Goal: Ask a question: Seek information or help from site administrators or community

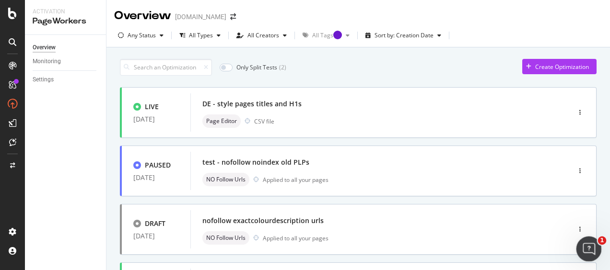
drag, startPoint x: 595, startPoint y: 251, endPoint x: 1174, endPoint y: 488, distance: 625.7
click at [597, 251] on div "Open Intercom Messenger" at bounding box center [587, 248] width 32 height 32
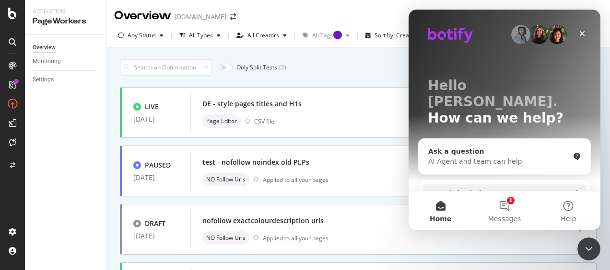
click at [481, 152] on div "Ask a question AI Agent and team can help" at bounding box center [504, 156] width 172 height 35
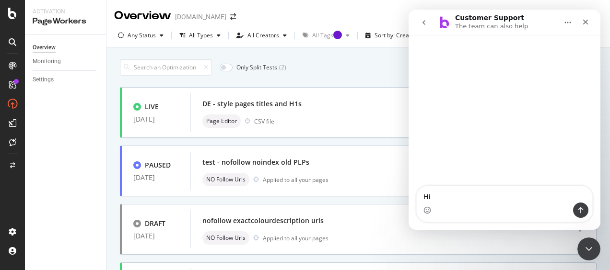
type textarea "H"
type textarea "Can you explain the functions of Botify's Pageworks"
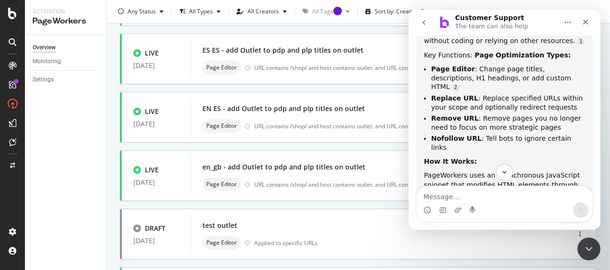
scroll to position [250, 0]
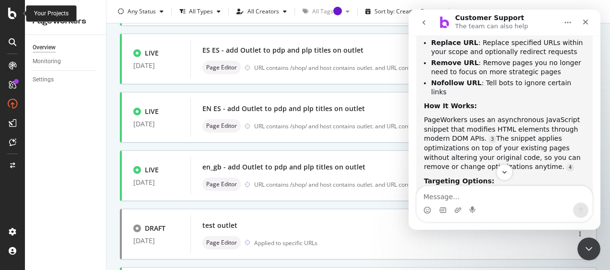
click at [11, 16] on icon at bounding box center [12, 14] width 9 height 12
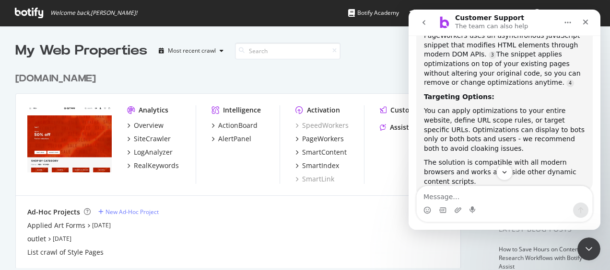
scroll to position [346, 0]
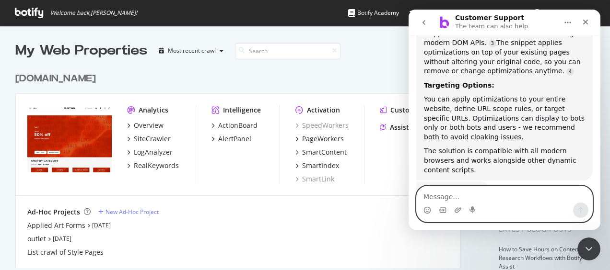
click at [458, 196] on textarea "Message…" at bounding box center [503, 194] width 175 height 16
type textarea "yes"
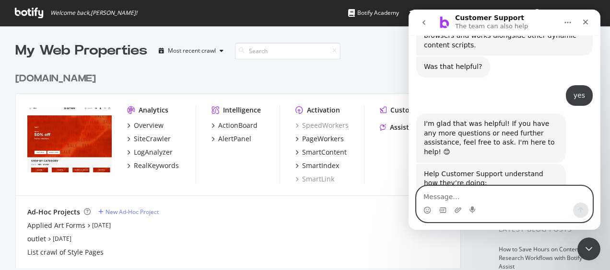
scroll to position [485, 0]
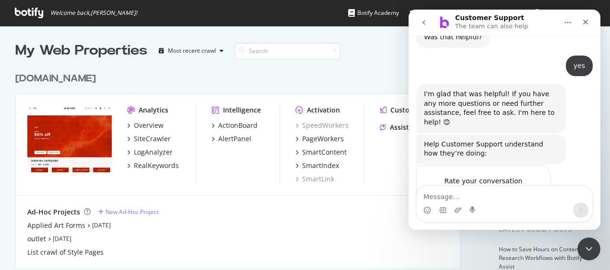
click at [426, 17] on button "go back" at bounding box center [424, 22] width 18 height 18
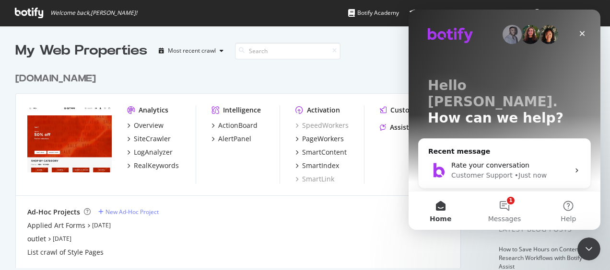
scroll to position [102, 0]
click at [582, 30] on icon "Close" at bounding box center [582, 34] width 8 height 8
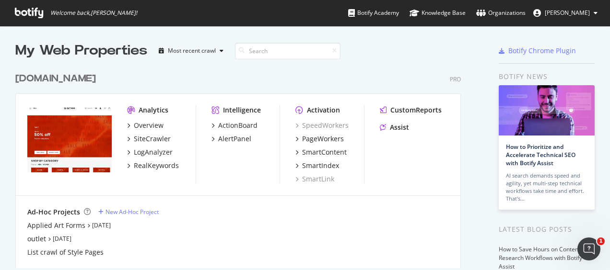
scroll to position [0, 0]
